Goal: Find specific page/section: Find specific page/section

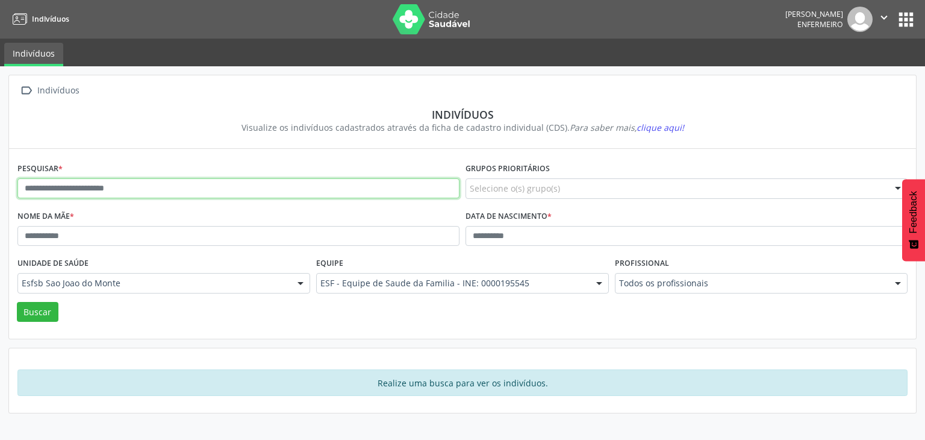
click at [298, 181] on input "text" at bounding box center [238, 188] width 442 height 20
click at [17, 302] on button "Buscar" at bounding box center [38, 312] width 42 height 20
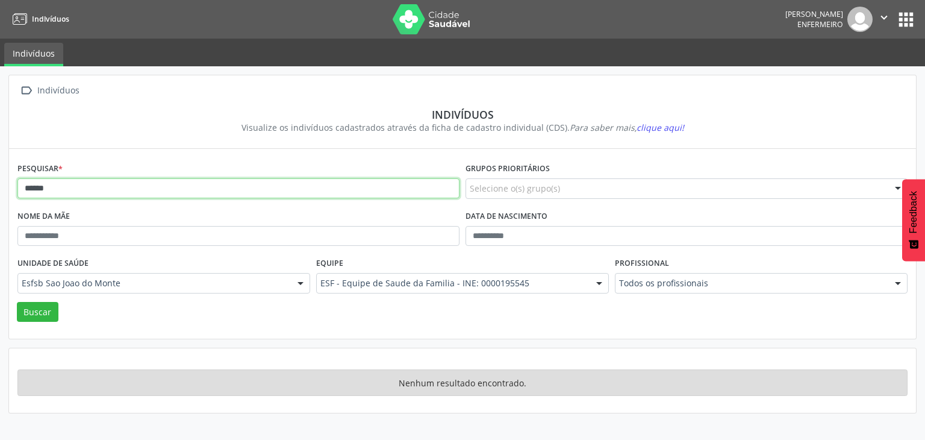
click at [43, 190] on input "******" at bounding box center [238, 188] width 442 height 20
type input "*****"
click at [17, 302] on button "Buscar" at bounding box center [38, 312] width 42 height 20
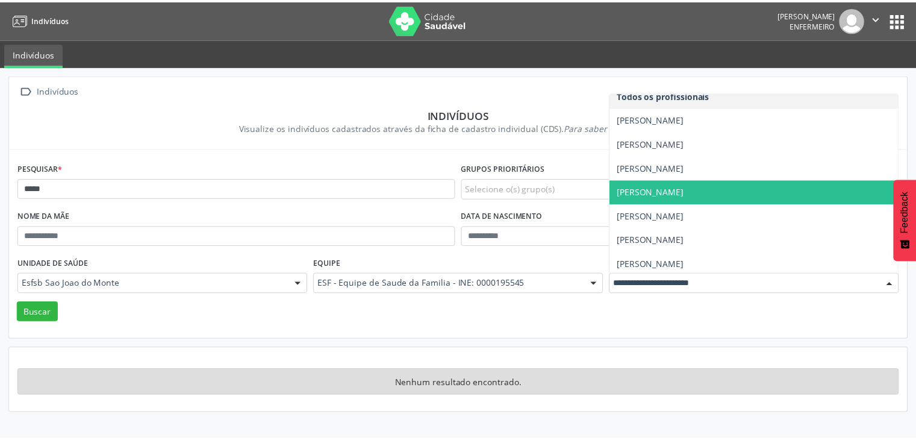
scroll to position [12, 0]
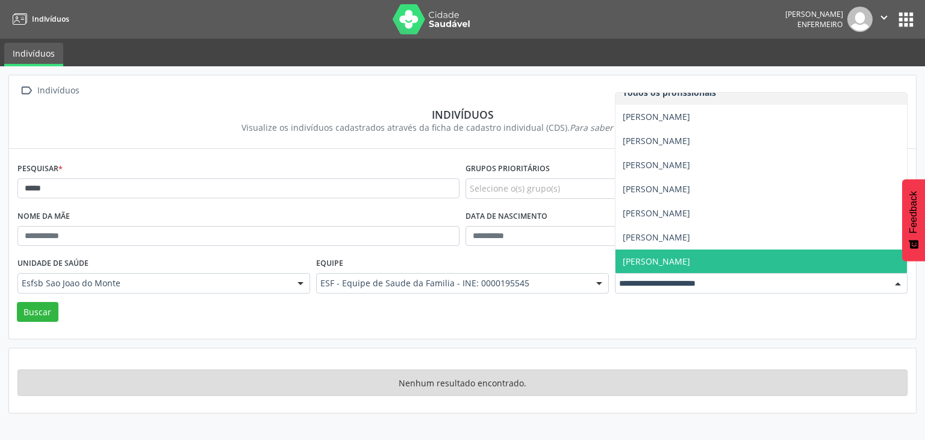
click at [671, 260] on span "[PERSON_NAME]" at bounding box center [656, 260] width 67 height 11
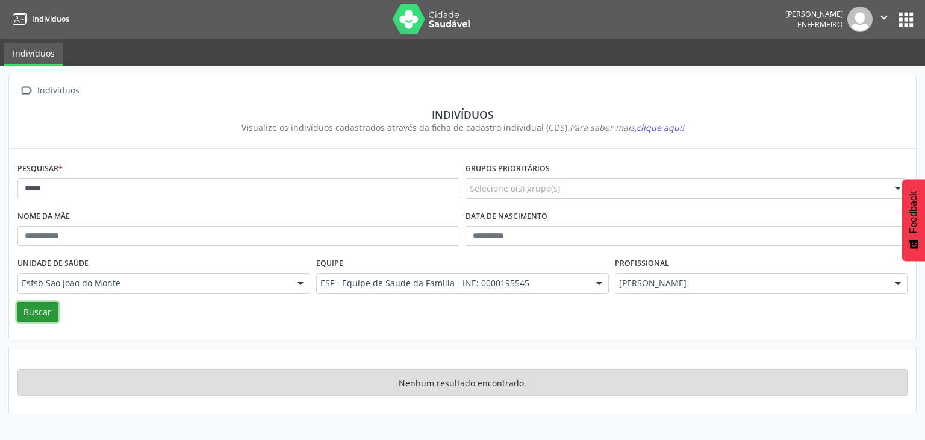
click at [37, 317] on button "Buscar" at bounding box center [38, 312] width 42 height 20
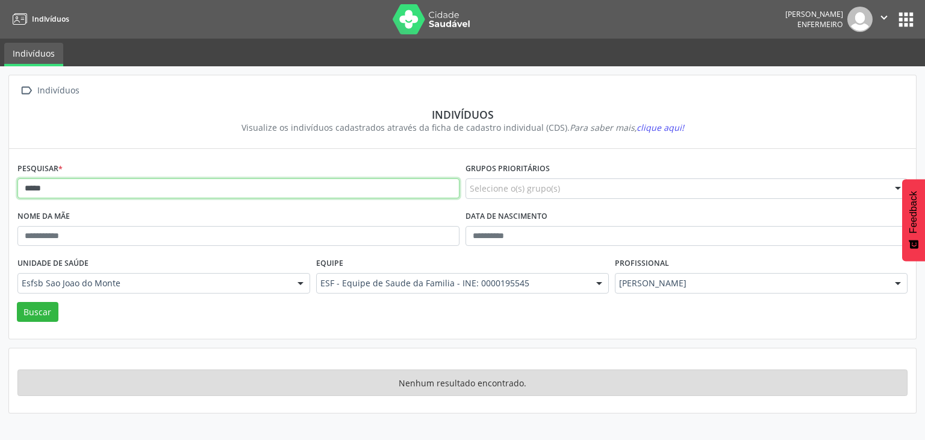
drag, startPoint x: 58, startPoint y: 190, endPoint x: 0, endPoint y: 192, distance: 58.5
click at [0, 192] on div " Indivíduos Indivíduos Visualize os indivíduos cadastrados através da ficha de…" at bounding box center [462, 252] width 925 height 373
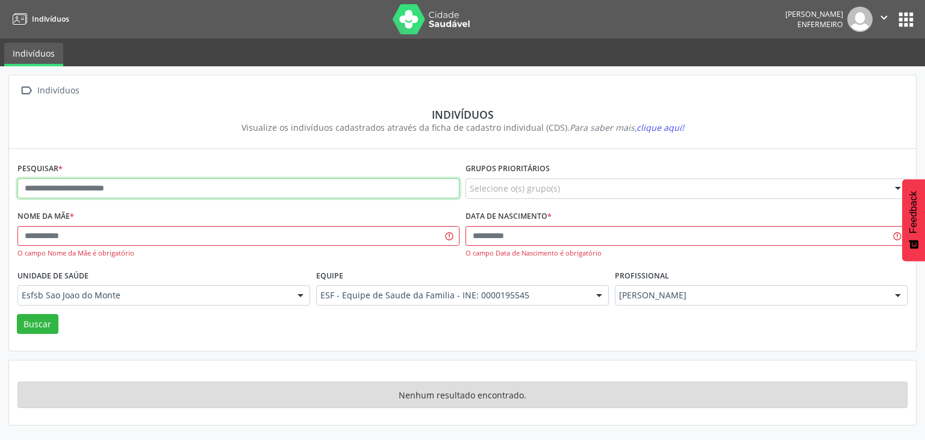
click at [17, 314] on button "Buscar" at bounding box center [38, 324] width 42 height 20
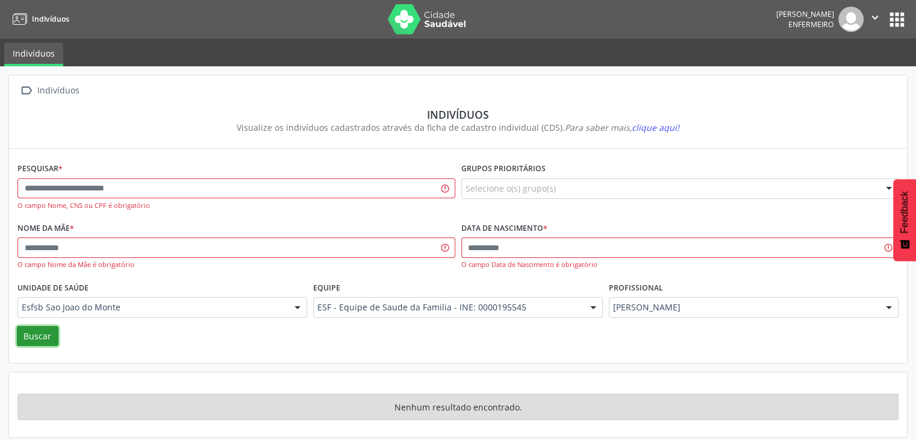
click at [29, 334] on button "Buscar" at bounding box center [38, 336] width 42 height 20
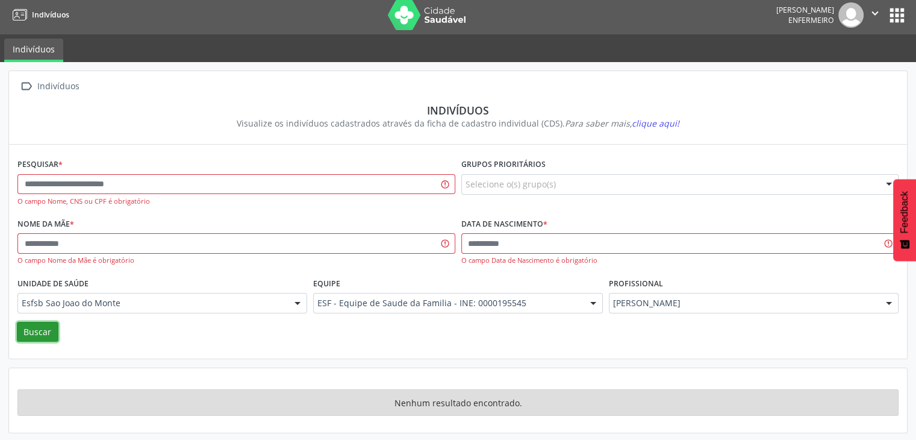
scroll to position [5, 0]
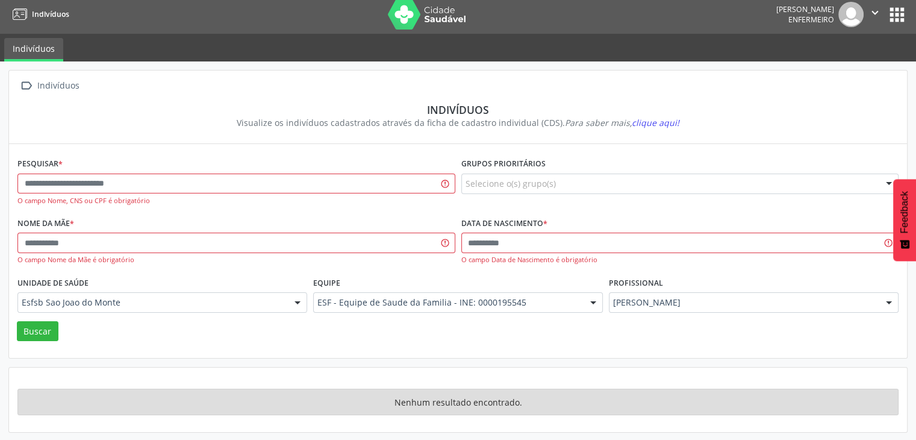
click at [890, 17] on button "apps" at bounding box center [897, 14] width 21 height 21
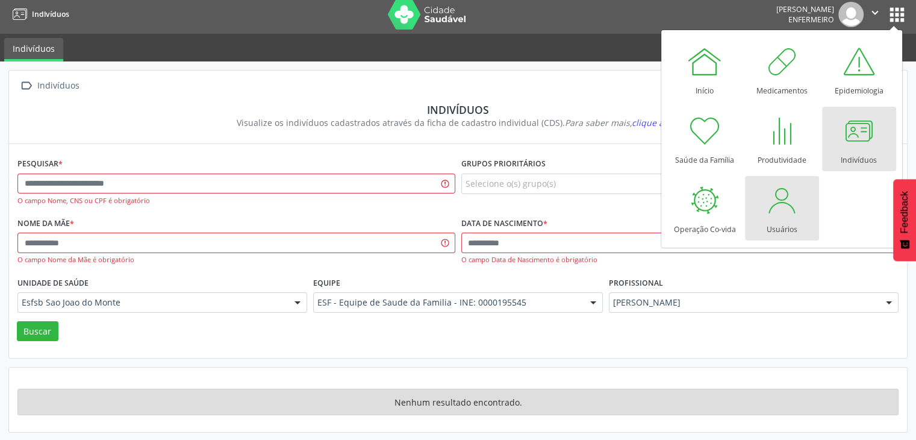
click at [791, 228] on div "Usuários" at bounding box center [782, 226] width 31 height 16
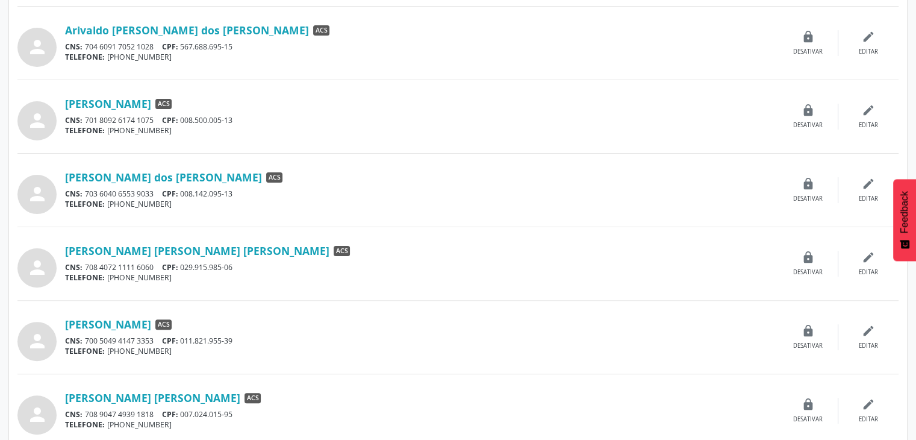
scroll to position [321, 0]
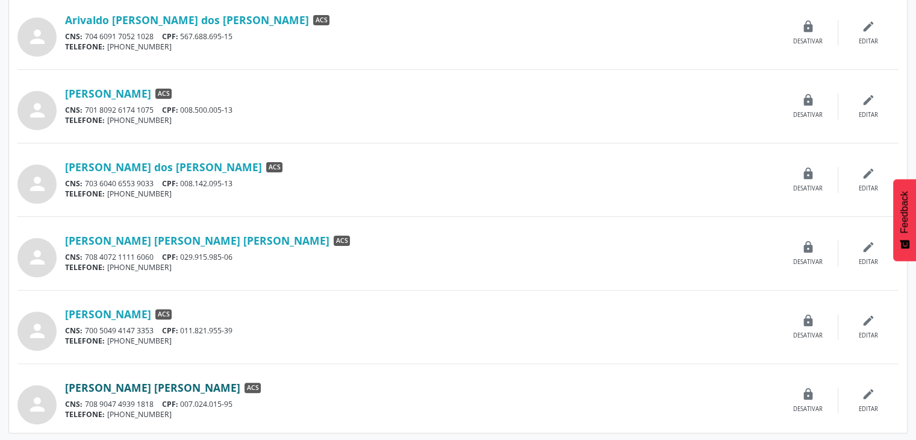
click at [108, 387] on link "[PERSON_NAME] [PERSON_NAME]" at bounding box center [152, 387] width 175 height 13
